Goal: Information Seeking & Learning: Learn about a topic

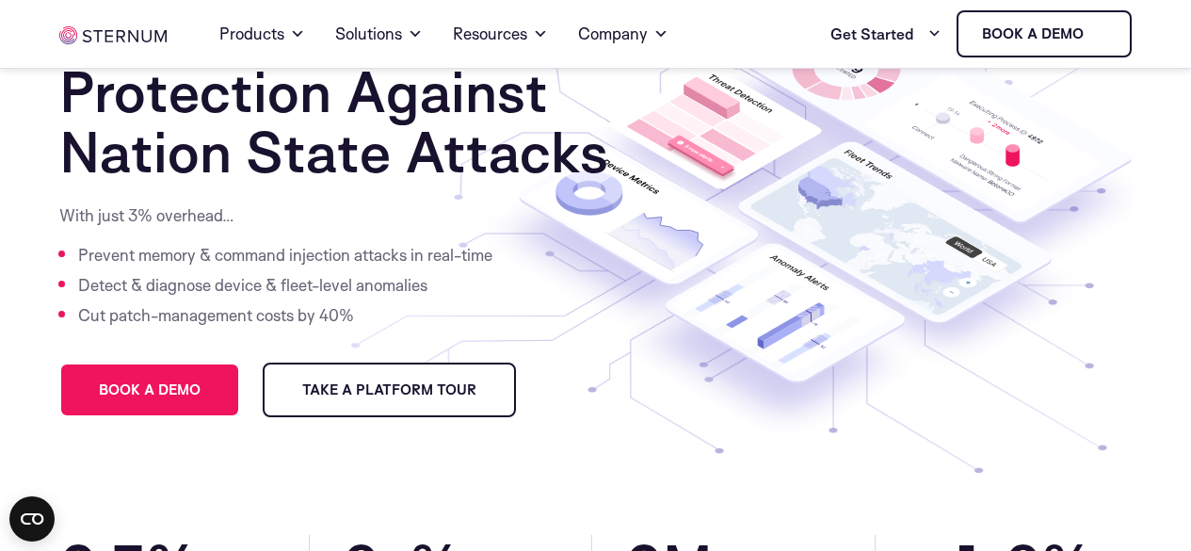
drag, startPoint x: 377, startPoint y: 273, endPoint x: 367, endPoint y: 315, distance: 43.4
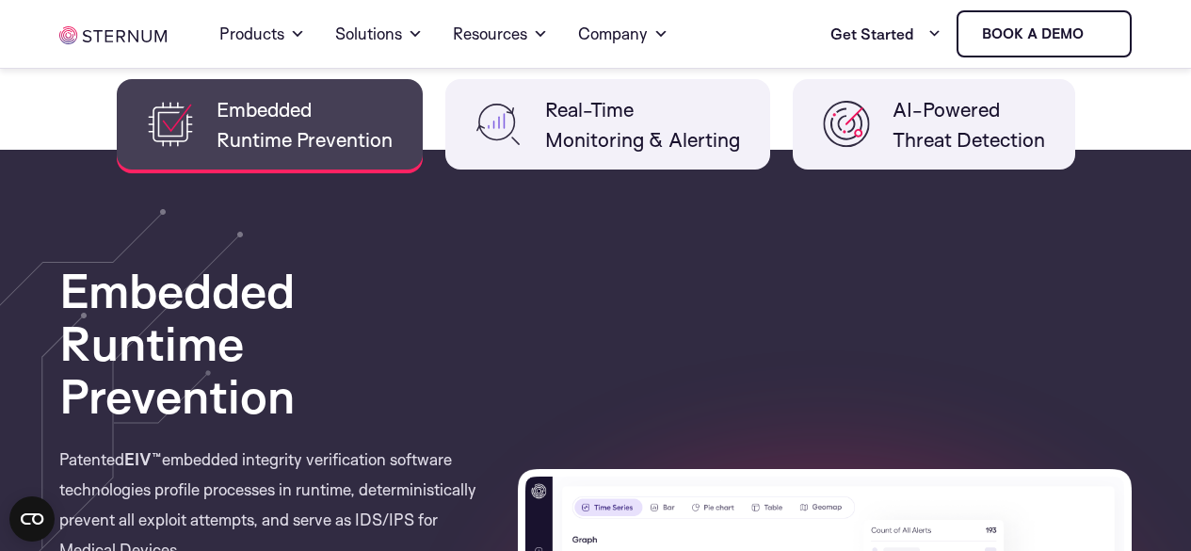
scroll to position [1576, 0]
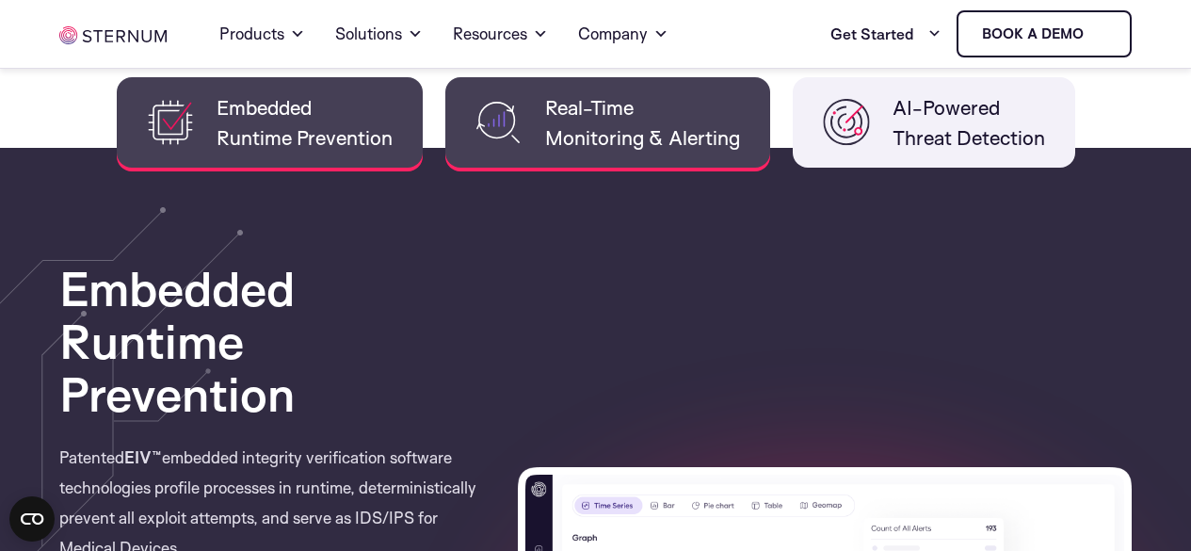
click at [608, 98] on span "Real-Time Monitoring & Alerting" at bounding box center [642, 122] width 195 height 60
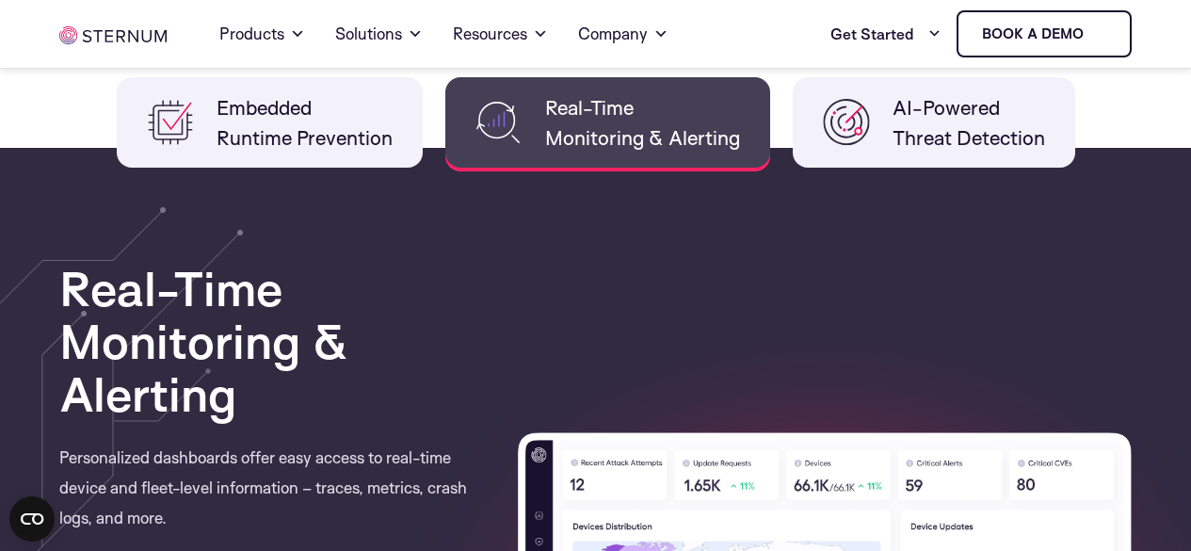
drag, startPoint x: 860, startPoint y: 82, endPoint x: 595, endPoint y: 147, distance: 272.4
click at [860, 83] on li "AI-Powered Threat Detection" at bounding box center [934, 122] width 282 height 90
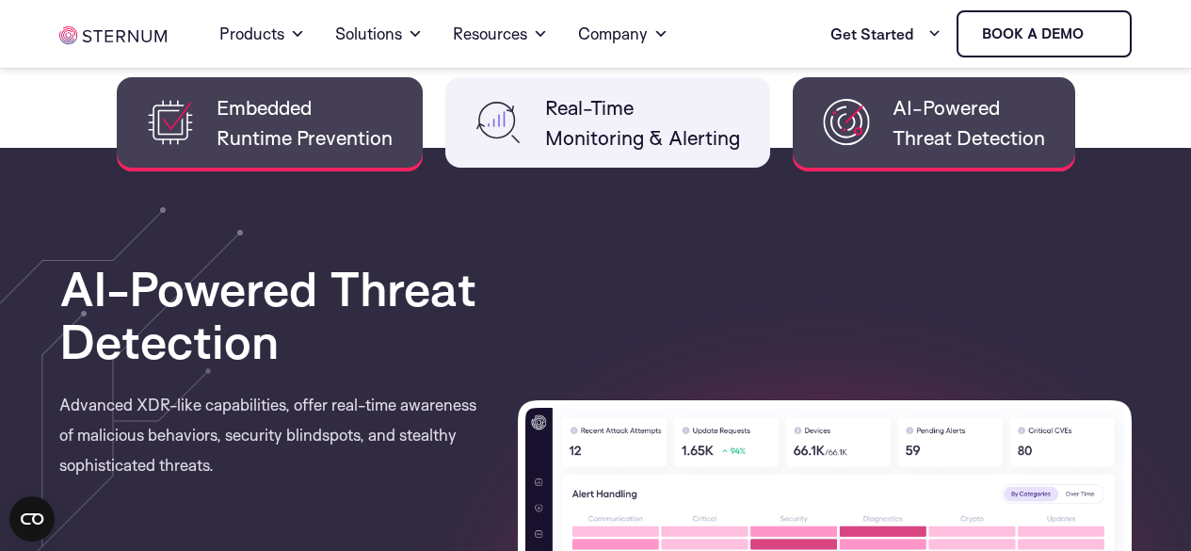
click at [403, 144] on li "Embedded Runtime Prevention" at bounding box center [270, 122] width 306 height 90
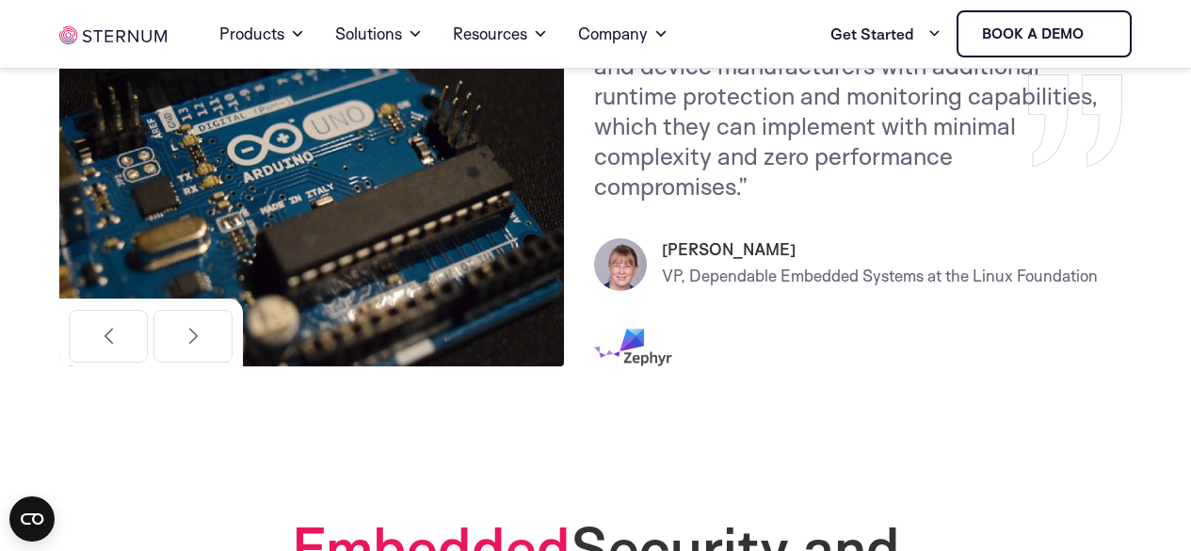
scroll to position [1535, 0]
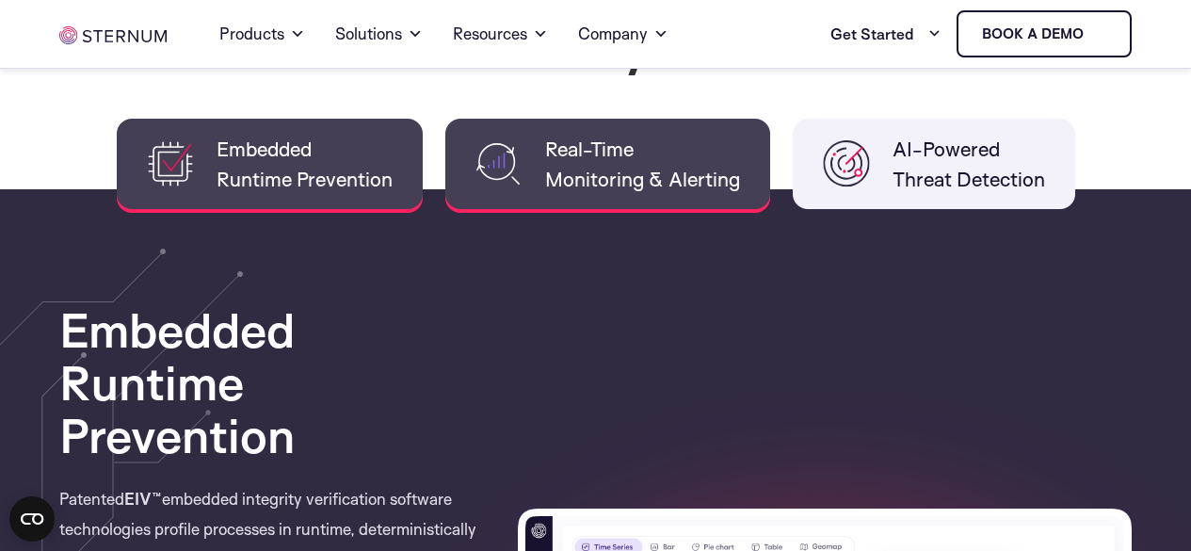
click at [614, 128] on li "Real-Time Monitoring & Alerting" at bounding box center [607, 164] width 325 height 90
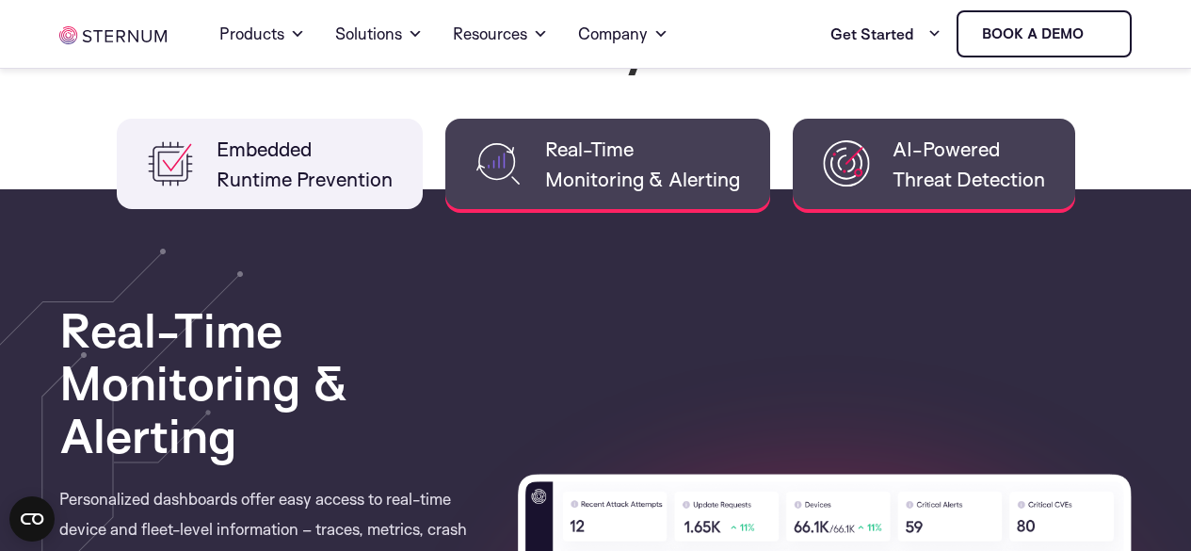
click at [827, 142] on img at bounding box center [846, 163] width 47 height 47
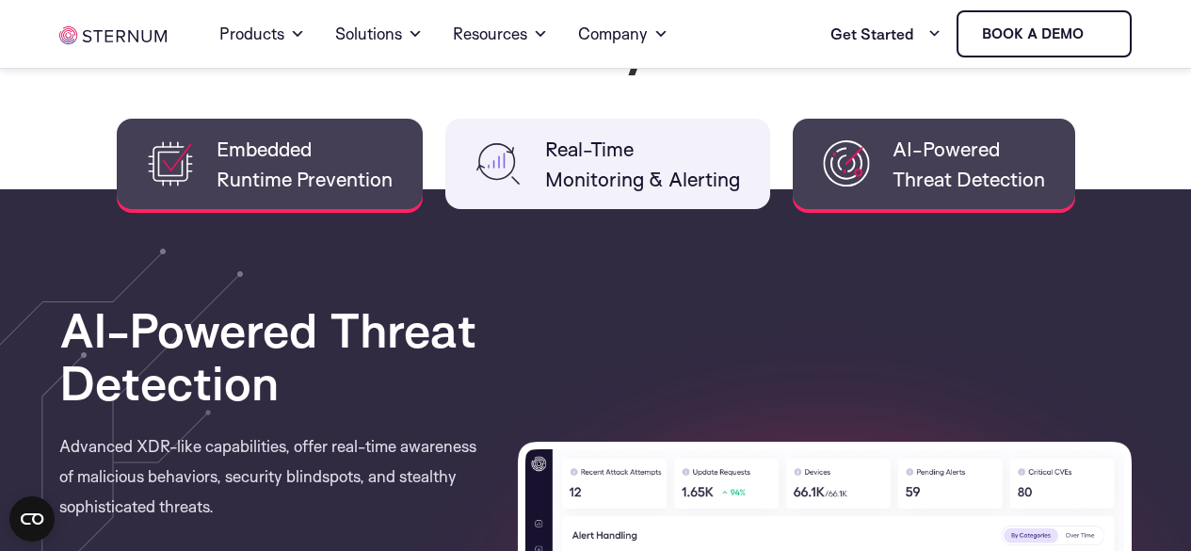
drag, startPoint x: 326, startPoint y: 186, endPoint x: 368, endPoint y: 184, distance: 42.5
click at [330, 188] on span "Embedded Runtime Prevention" at bounding box center [305, 164] width 176 height 60
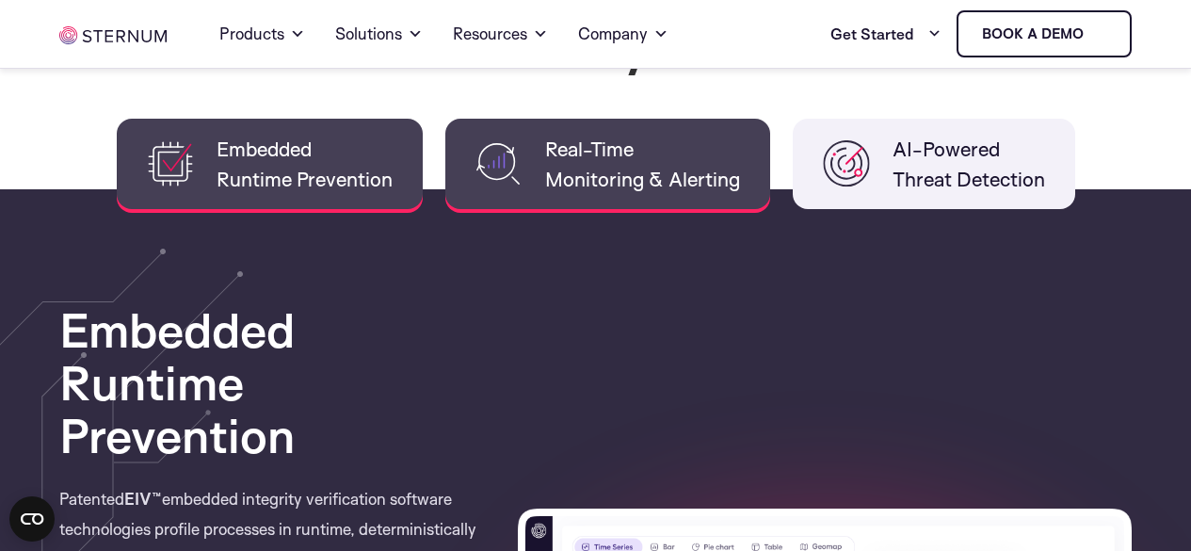
click at [671, 137] on span "Real-Time Monitoring & Alerting" at bounding box center [642, 164] width 195 height 60
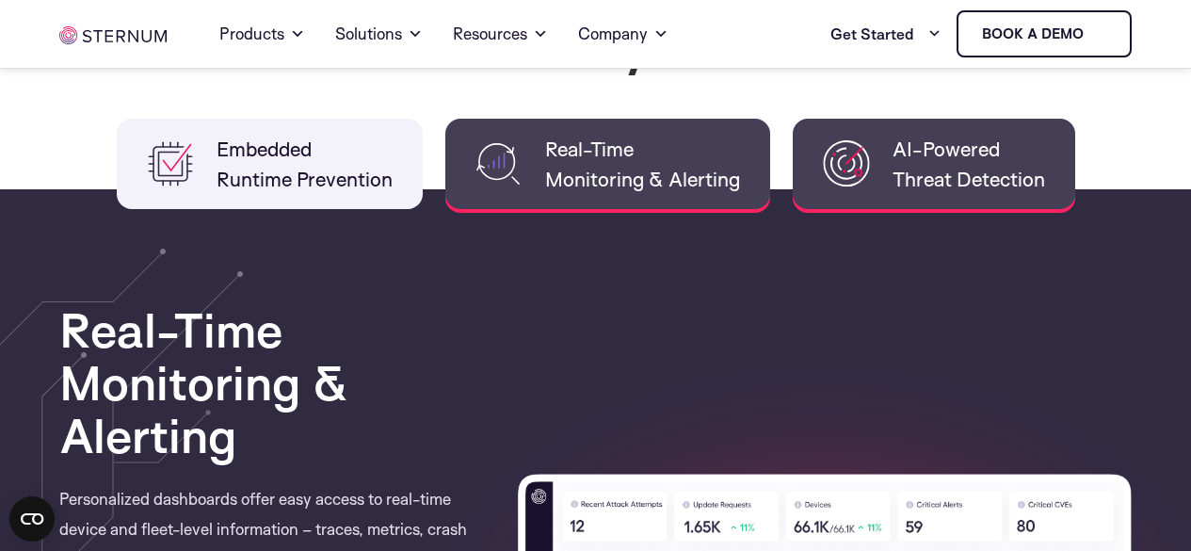
click at [832, 144] on img at bounding box center [846, 163] width 47 height 47
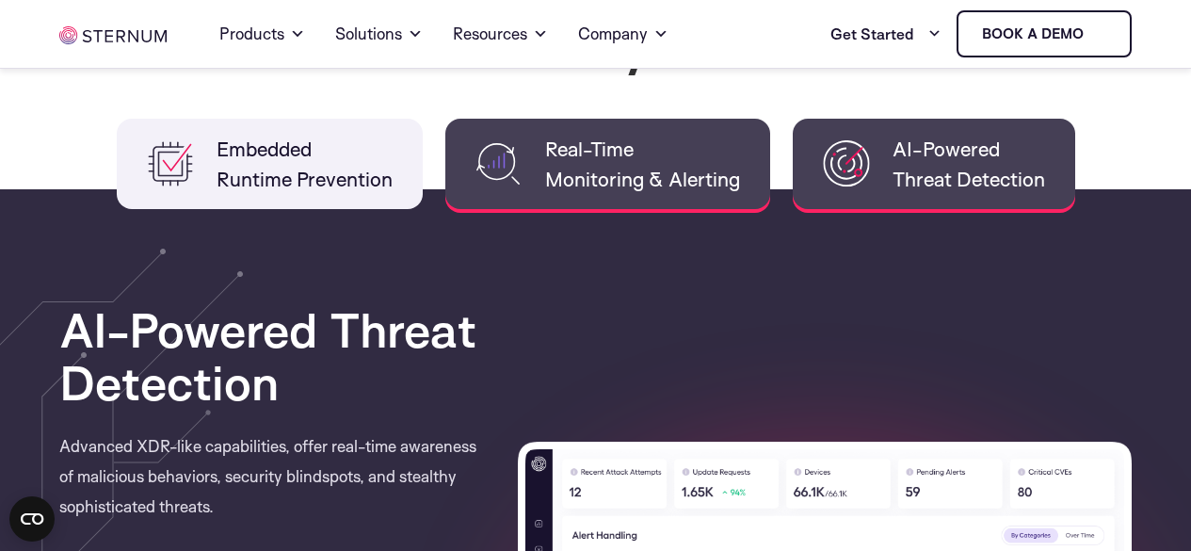
drag, startPoint x: 293, startPoint y: 188, endPoint x: 472, endPoint y: 180, distance: 179.1
click at [296, 185] on span "Embedded Runtime Prevention" at bounding box center [305, 164] width 176 height 60
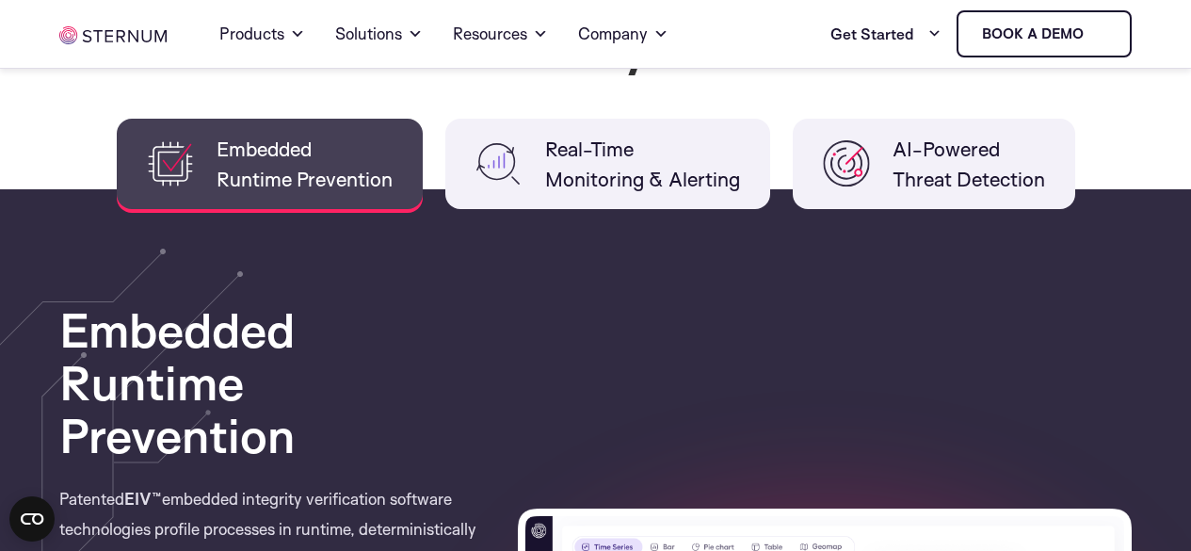
drag, startPoint x: 632, startPoint y: 167, endPoint x: 776, endPoint y: 178, distance: 144.5
click at [642, 163] on span "Real-Time Monitoring & Alerting" at bounding box center [642, 164] width 195 height 60
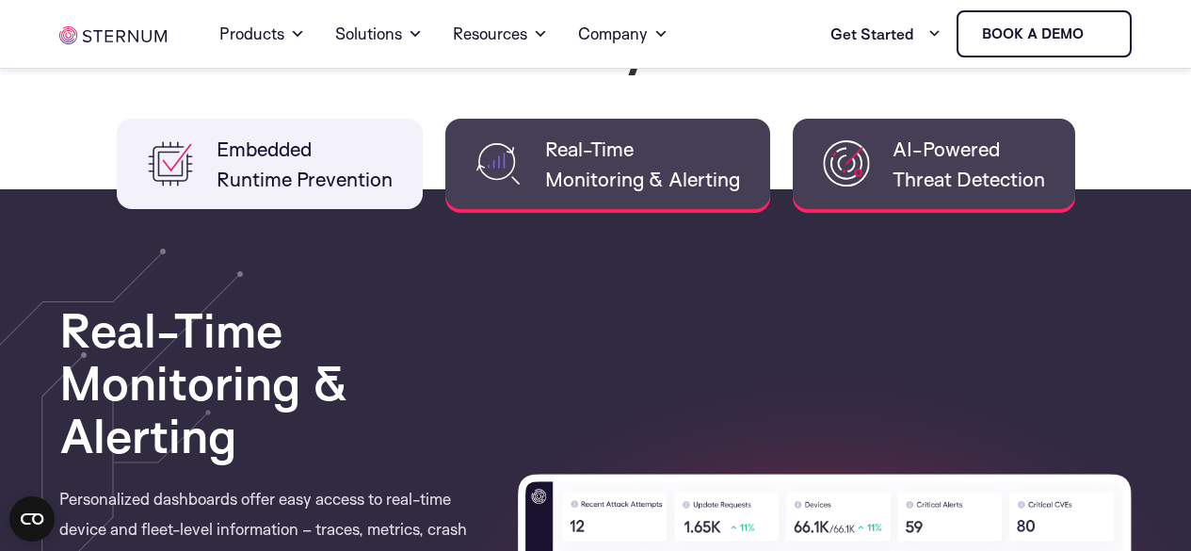
drag, startPoint x: 785, startPoint y: 182, endPoint x: 852, endPoint y: 169, distance: 68.0
click at [803, 176] on ul "Embedded Runtime Prevention Real-Time Monitoring & Alerting AI-Powered Threat D…" at bounding box center [595, 164] width 1072 height 90
click at [852, 169] on img at bounding box center [846, 163] width 47 height 47
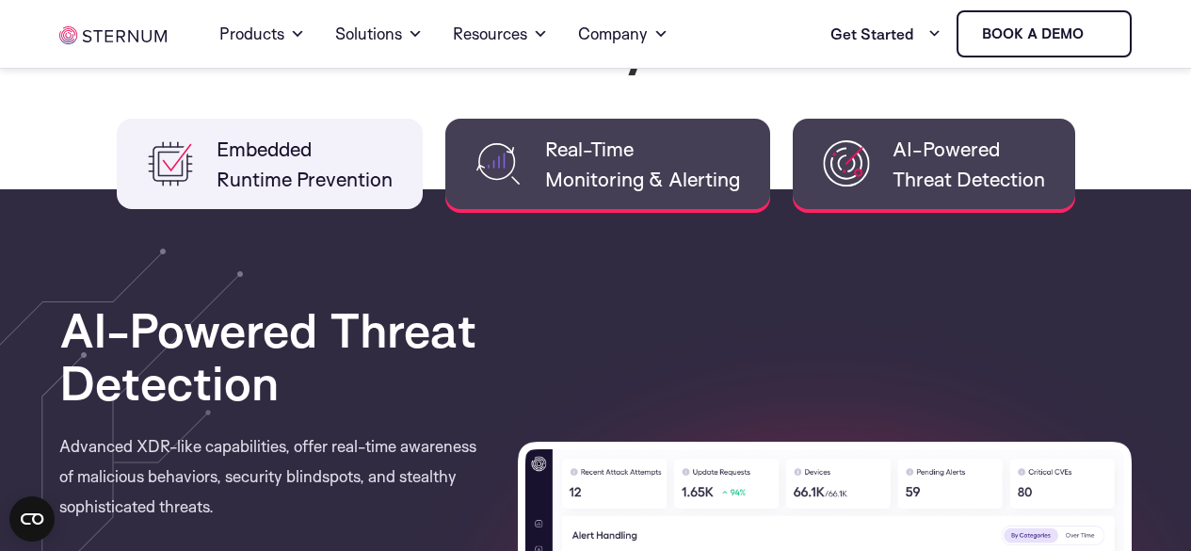
drag, startPoint x: 867, startPoint y: 178, endPoint x: 624, endPoint y: 200, distance: 243.9
click at [869, 177] on li "AI-Powered Threat Detection" at bounding box center [934, 164] width 282 height 90
drag, startPoint x: 616, startPoint y: 193, endPoint x: 530, endPoint y: 193, distance: 85.7
click at [615, 192] on span "Real-Time Monitoring & Alerting" at bounding box center [642, 164] width 195 height 60
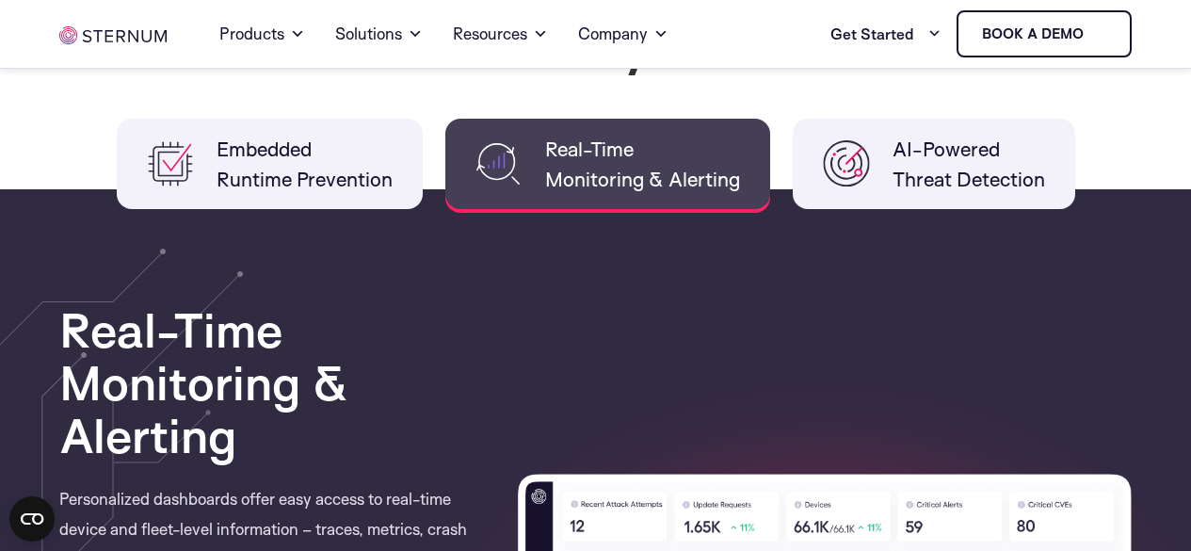
drag, startPoint x: 316, startPoint y: 199, endPoint x: 435, endPoint y: 276, distance: 141.5
click at [322, 198] on li "Embedded Runtime Prevention" at bounding box center [270, 164] width 306 height 90
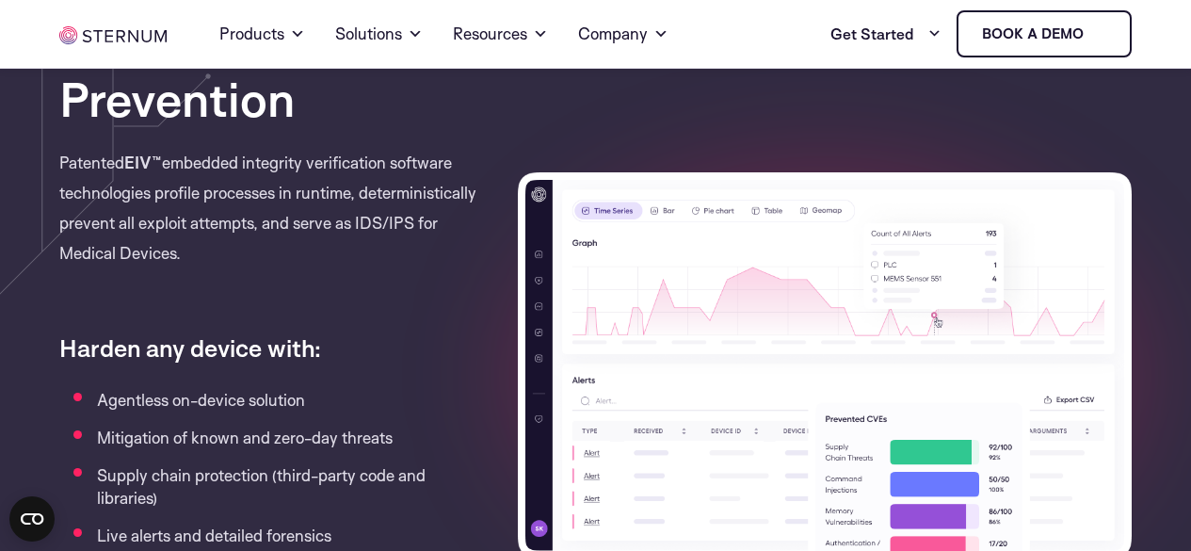
scroll to position [1600, 0]
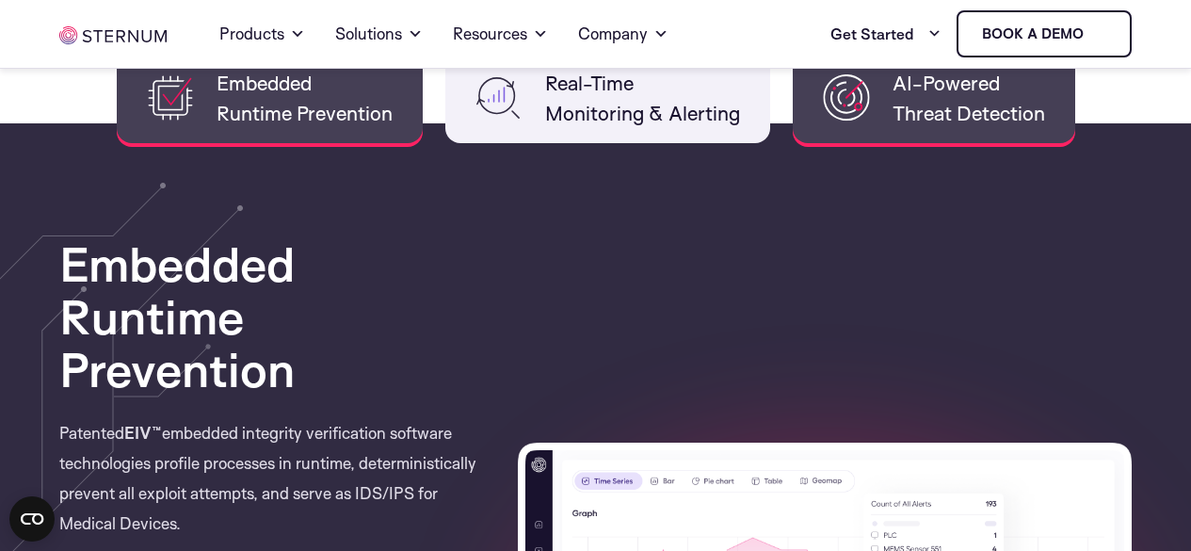
drag, startPoint x: 904, startPoint y: 108, endPoint x: 892, endPoint y: 113, distance: 12.2
click at [903, 108] on span "AI-Powered Threat Detection" at bounding box center [968, 98] width 153 height 60
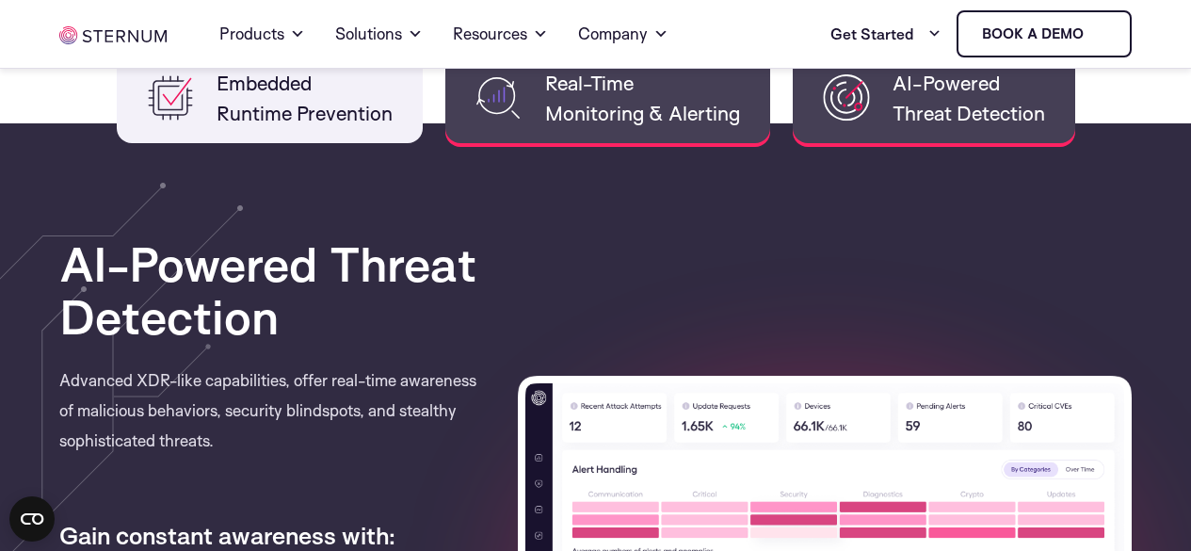
click at [635, 128] on li "Real-Time Monitoring & Alerting" at bounding box center [607, 98] width 325 height 90
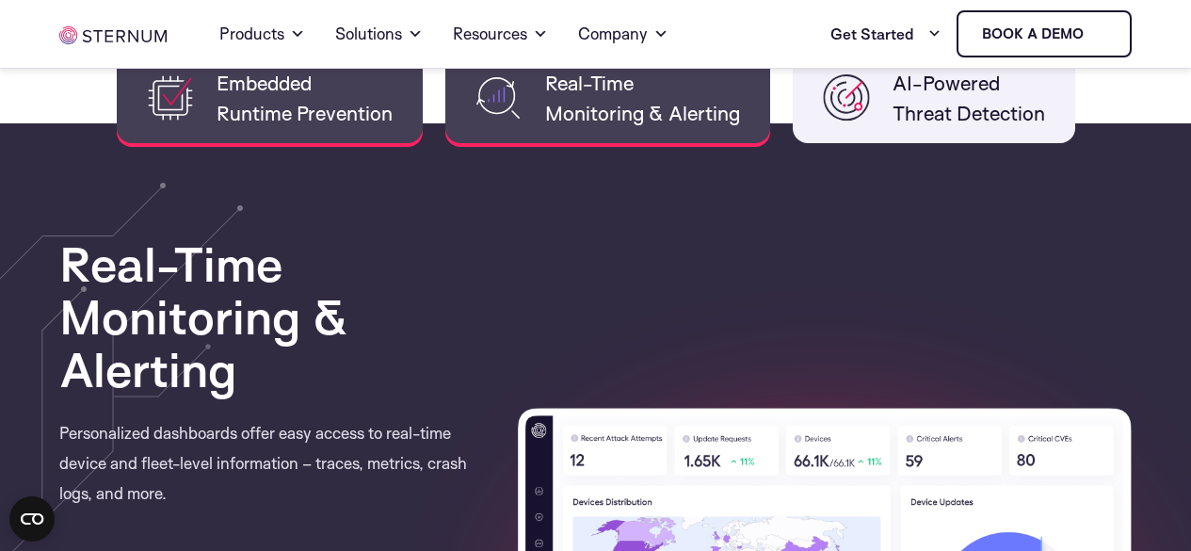
drag, startPoint x: 356, startPoint y: 126, endPoint x: 406, endPoint y: 101, distance: 56.0
click at [368, 117] on span "Embedded Runtime Prevention" at bounding box center [305, 98] width 176 height 60
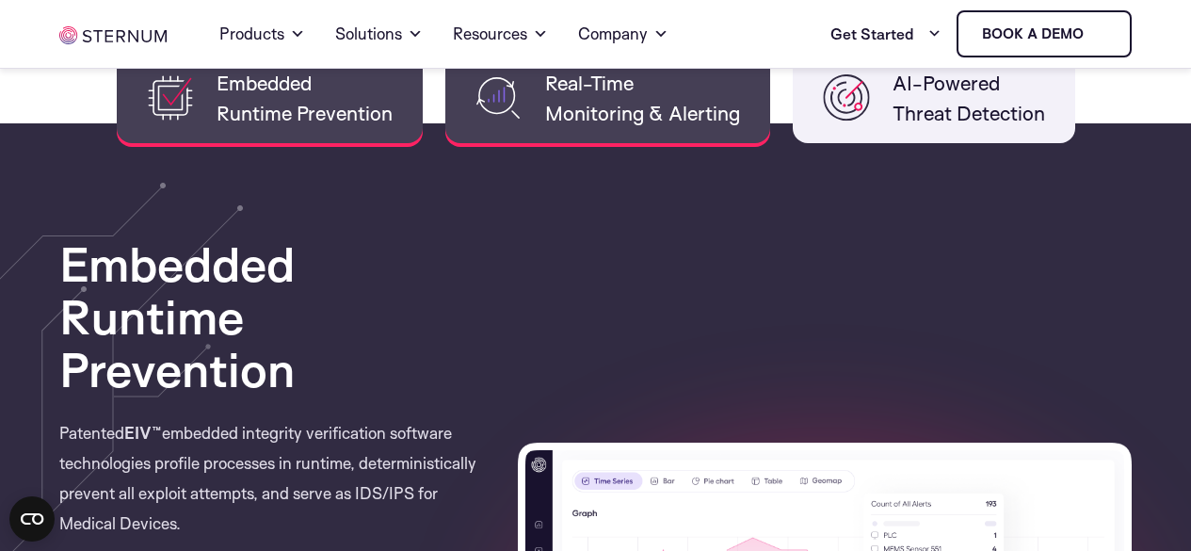
click at [548, 115] on span "Real-Time Monitoring & Alerting" at bounding box center [642, 98] width 195 height 60
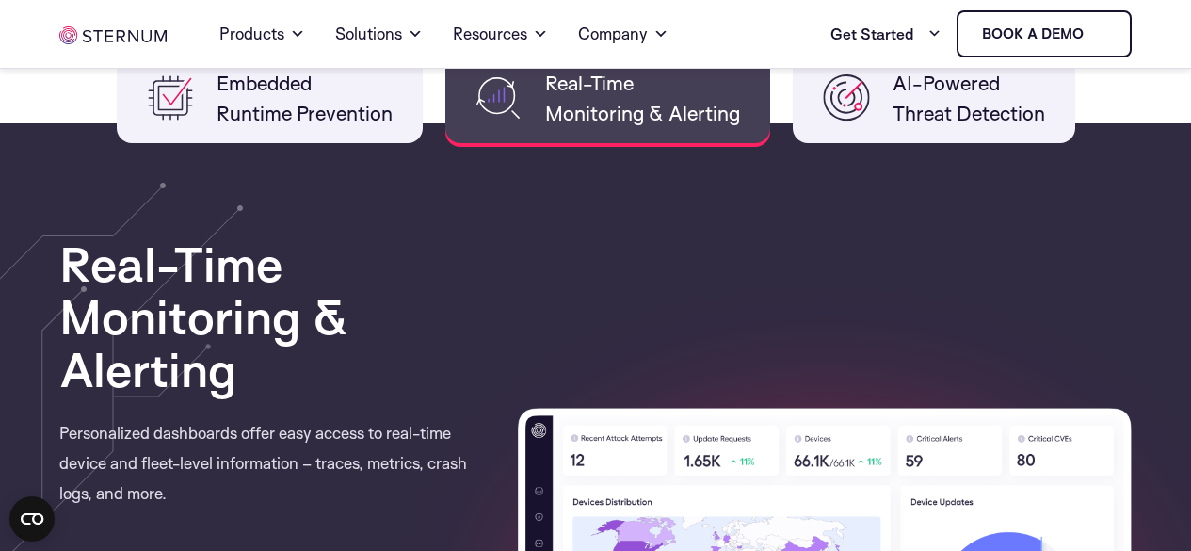
drag, startPoint x: 829, startPoint y: 132, endPoint x: 740, endPoint y: 118, distance: 90.5
click at [830, 131] on li "AI-Powered Threat Detection" at bounding box center [934, 98] width 282 height 90
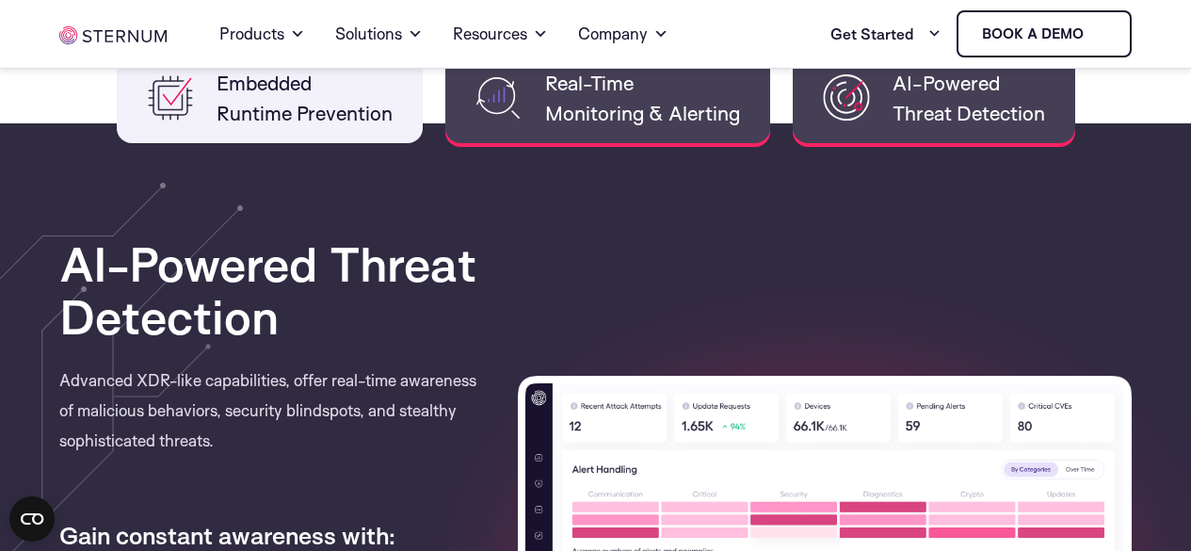
click at [639, 121] on span "Real-Time Monitoring & Alerting" at bounding box center [642, 98] width 195 height 60
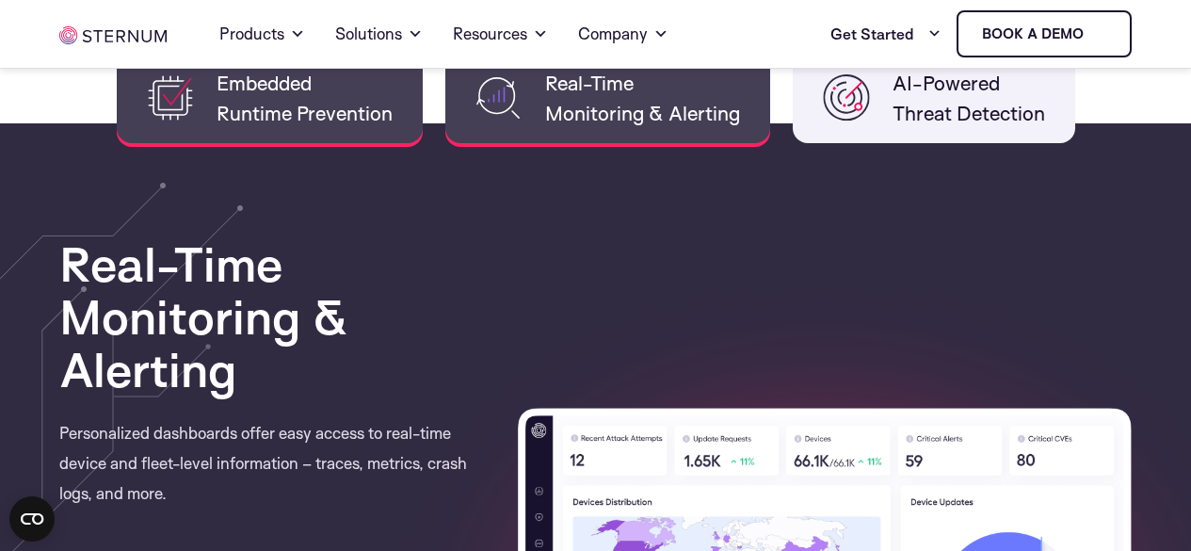
click at [323, 125] on span "Embedded Runtime Prevention" at bounding box center [305, 98] width 176 height 60
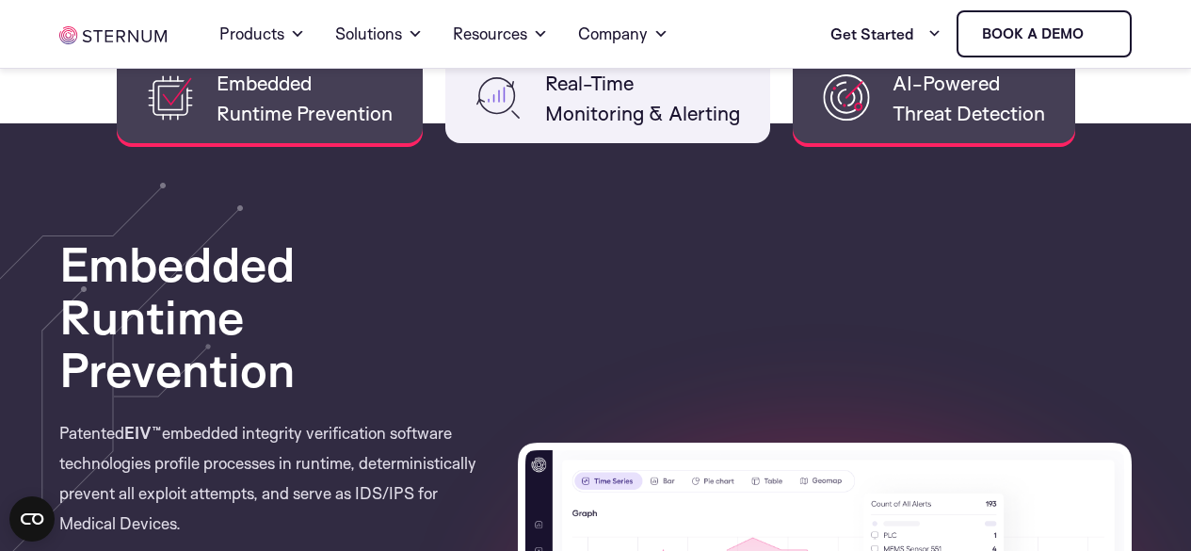
click at [832, 78] on img at bounding box center [846, 97] width 47 height 47
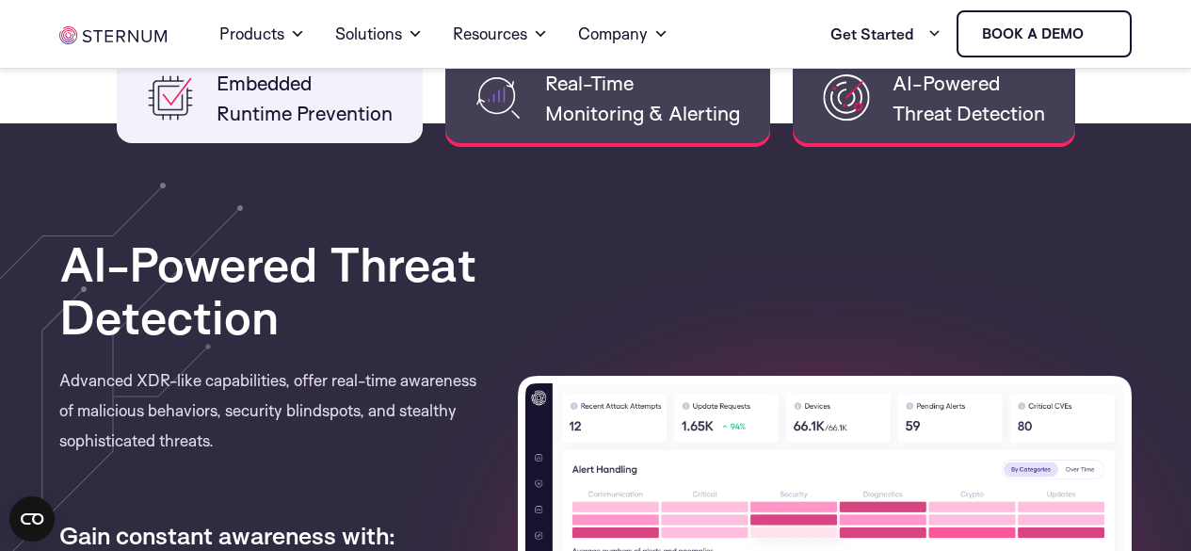
click at [678, 102] on span "Real-Time Monitoring & Alerting" at bounding box center [642, 98] width 195 height 60
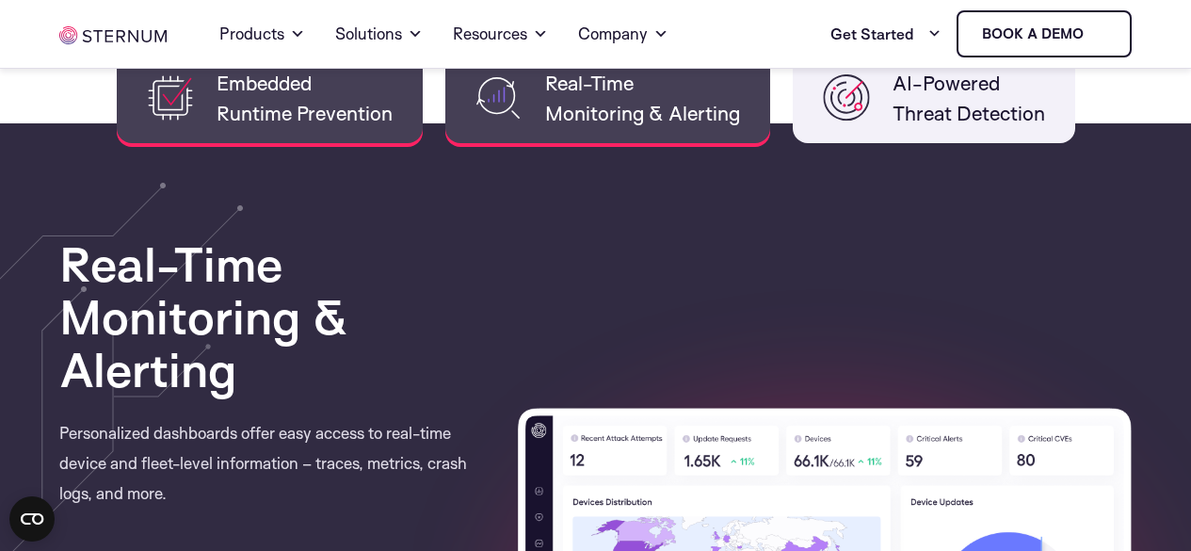
drag, startPoint x: 281, startPoint y: 166, endPoint x: 314, endPoint y: 128, distance: 50.7
click at [290, 157] on div "Embedded Runtime Prevention Real-Time Monitoring & Alerting AI-Powered Threat D…" at bounding box center [595, 527] width 1072 height 949
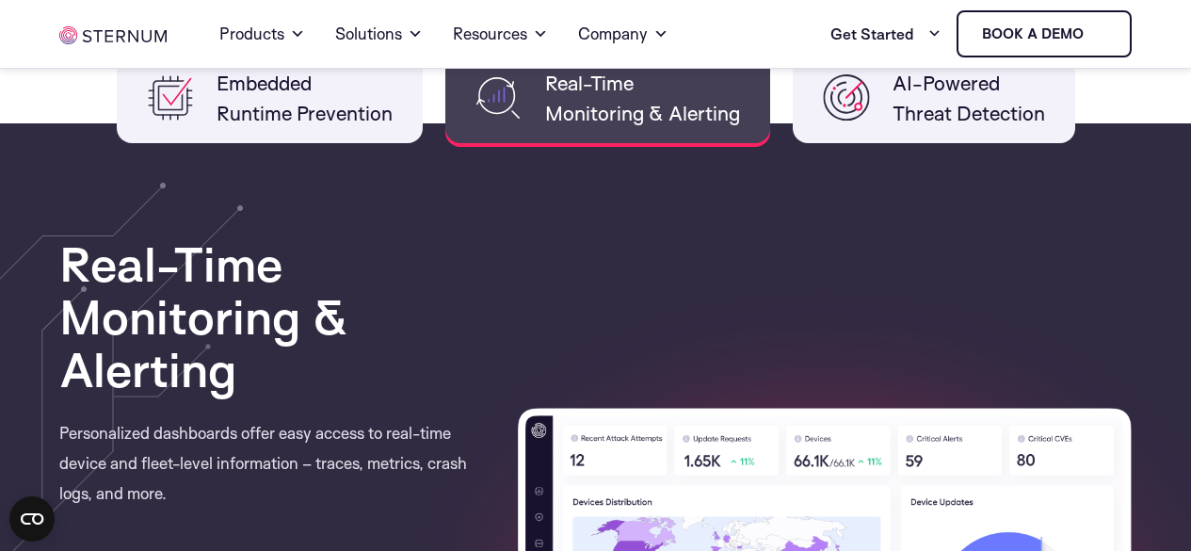
drag, startPoint x: 314, startPoint y: 128, endPoint x: 382, endPoint y: 181, distance: 85.9
click at [317, 127] on li "Embedded Runtime Prevention" at bounding box center [270, 98] width 306 height 90
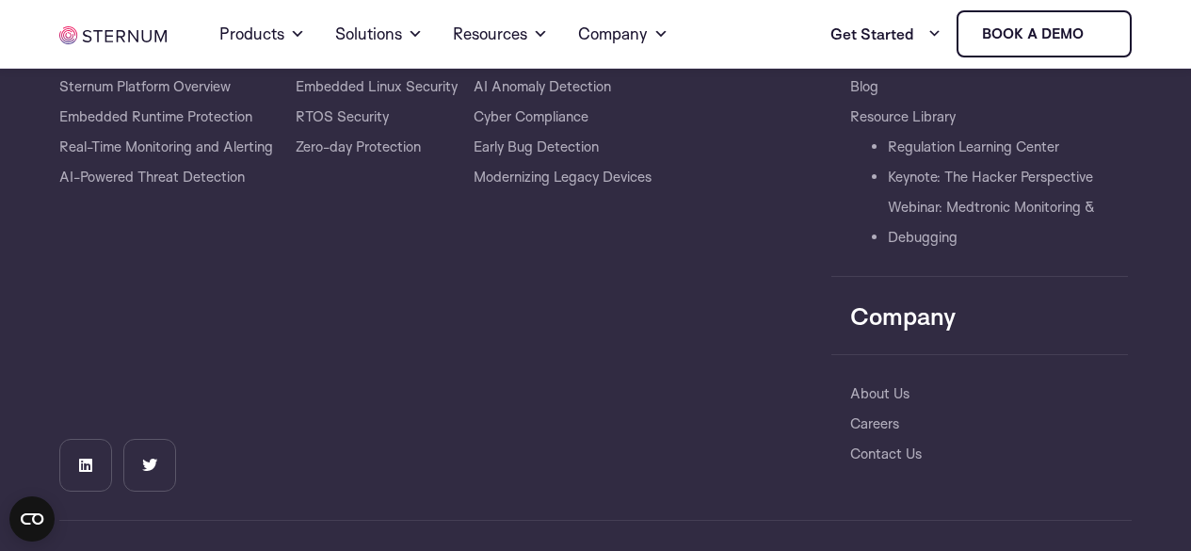
scroll to position [4547, 0]
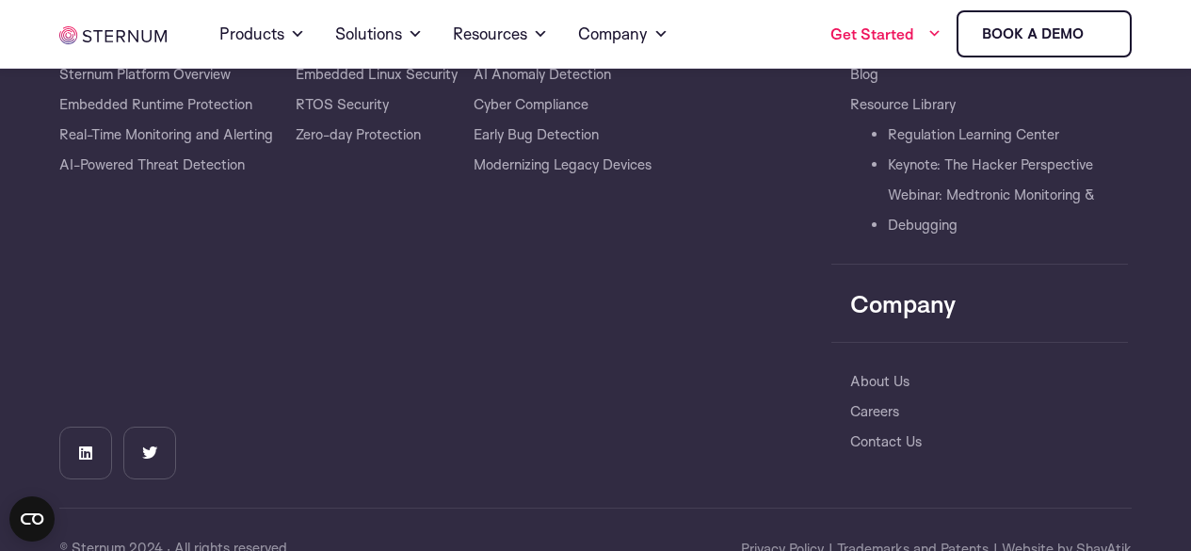
click at [912, 40] on link "Get Started" at bounding box center [885, 34] width 111 height 38
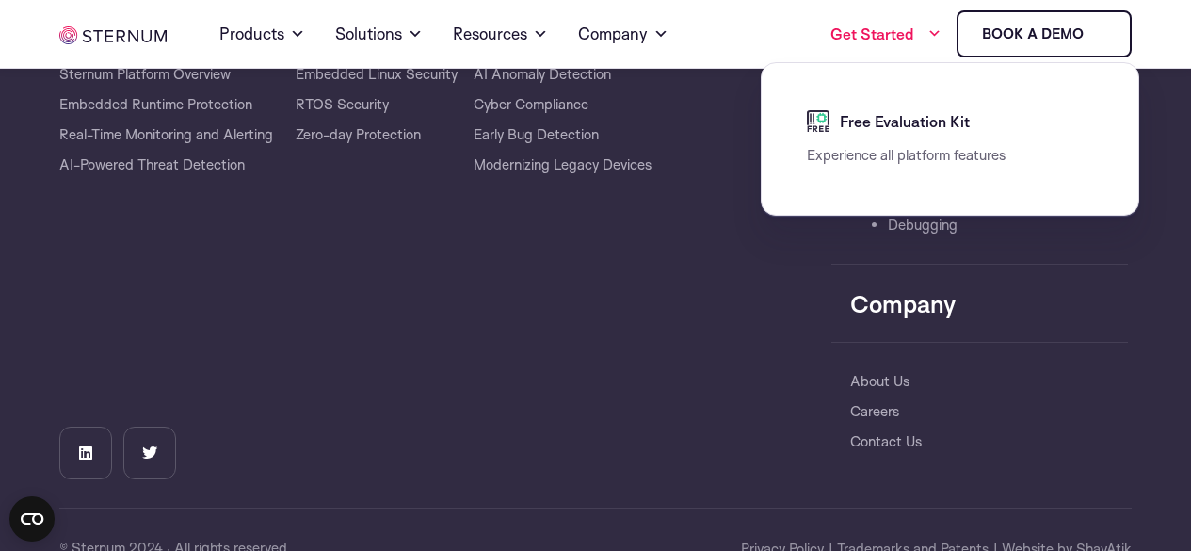
drag, startPoint x: 592, startPoint y: 299, endPoint x: 699, endPoint y: 11, distance: 307.4
click at [614, 263] on div "Solutions​ Embedded Linux Security RTOS Security Zero-day Protection AI Anomaly…" at bounding box center [564, 269] width 536 height 420
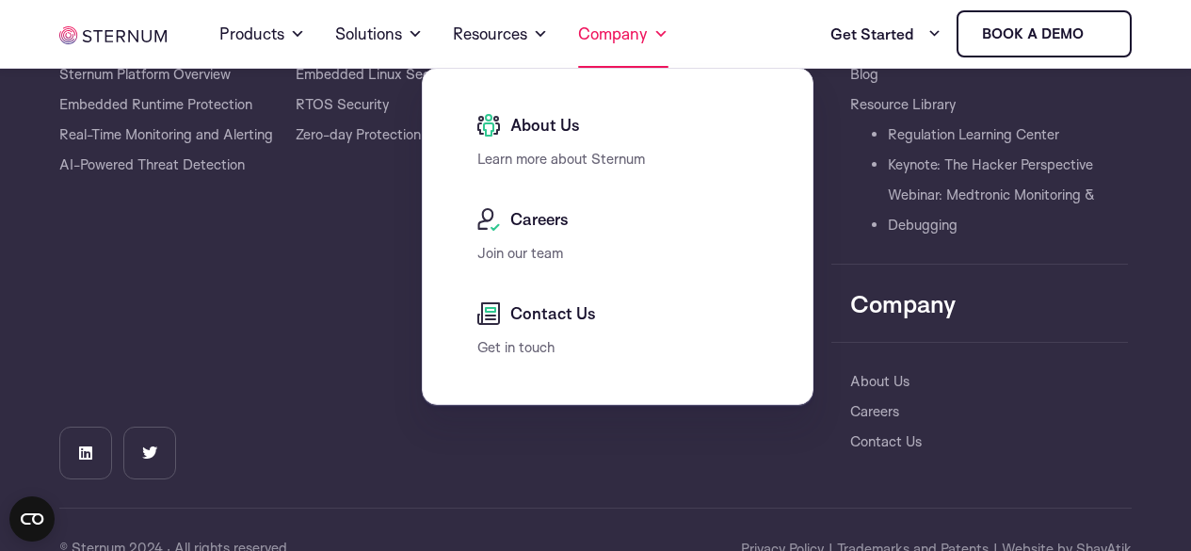
click at [668, 36] on span at bounding box center [660, 34] width 15 height 23
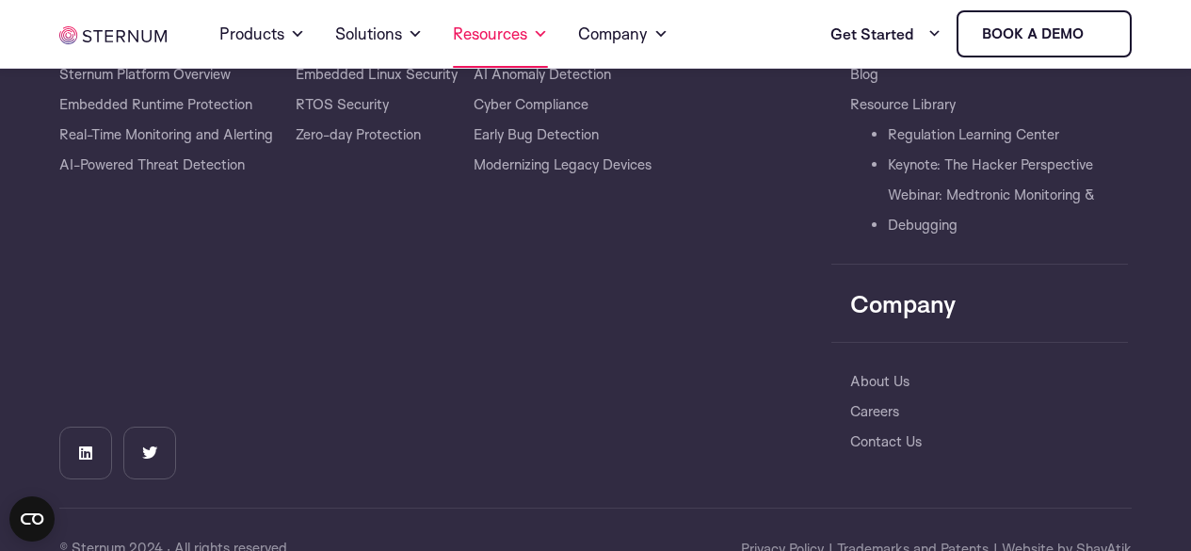
click at [541, 38] on link "Resources" at bounding box center [500, 34] width 95 height 68
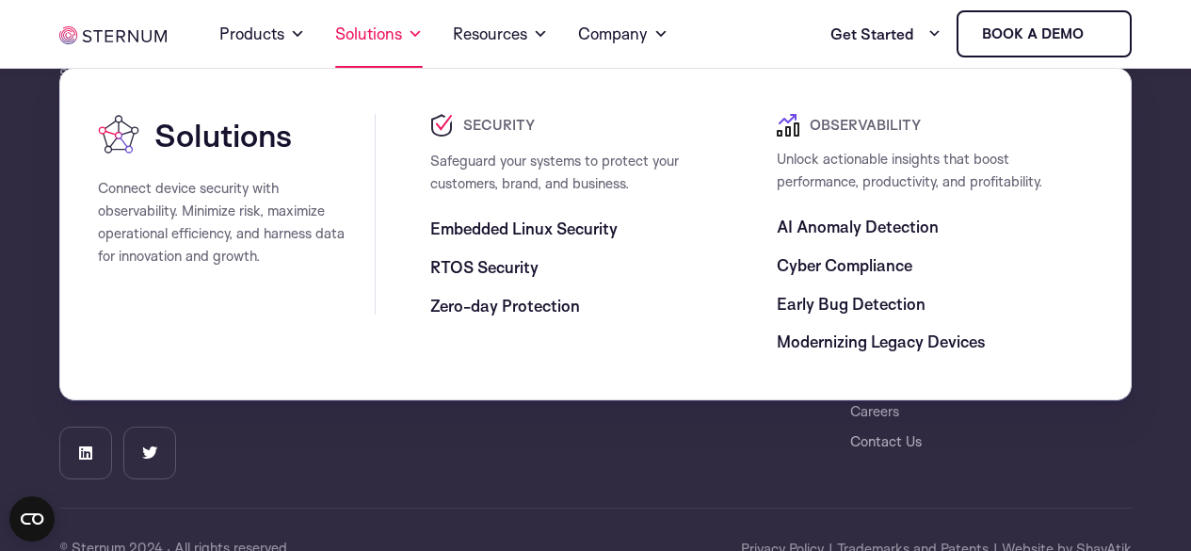
click at [423, 46] on link "Solutions" at bounding box center [379, 34] width 88 height 68
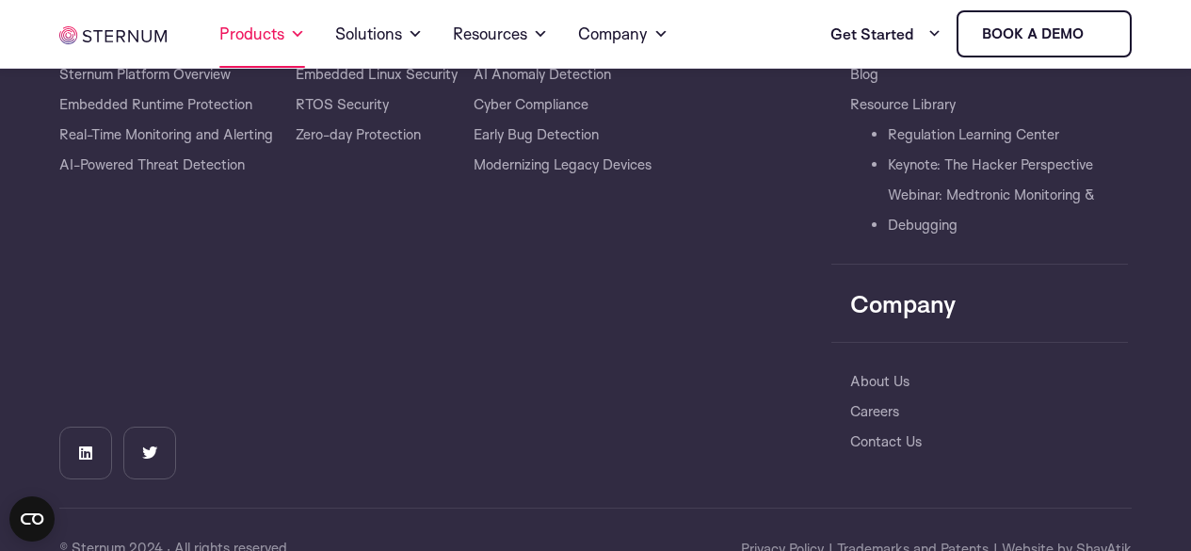
click at [303, 40] on span at bounding box center [297, 34] width 15 height 23
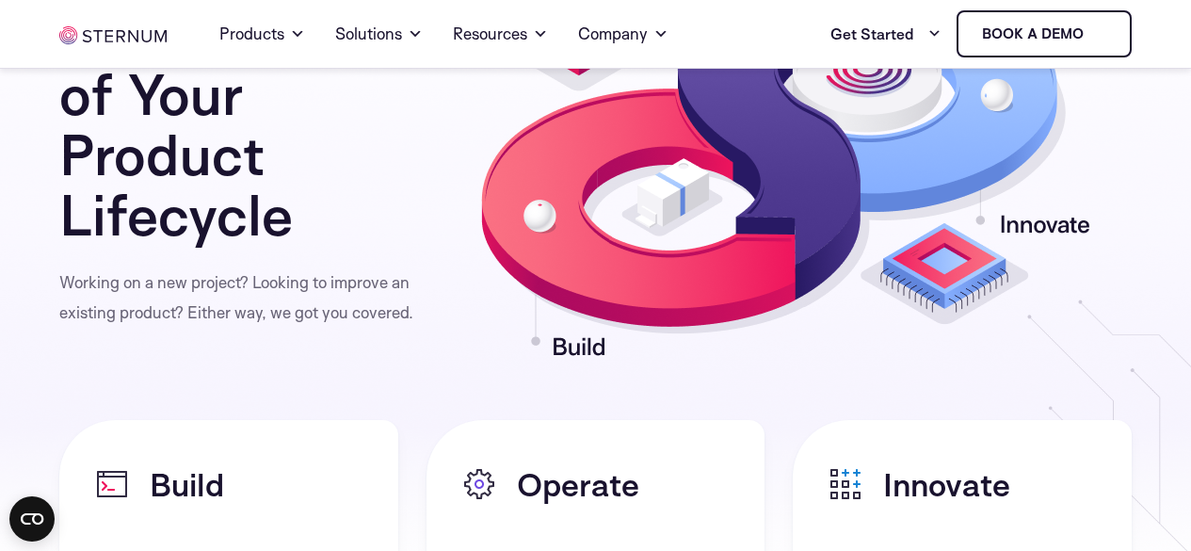
scroll to position [3229, 0]
